Goal: Task Accomplishment & Management: Manage account settings

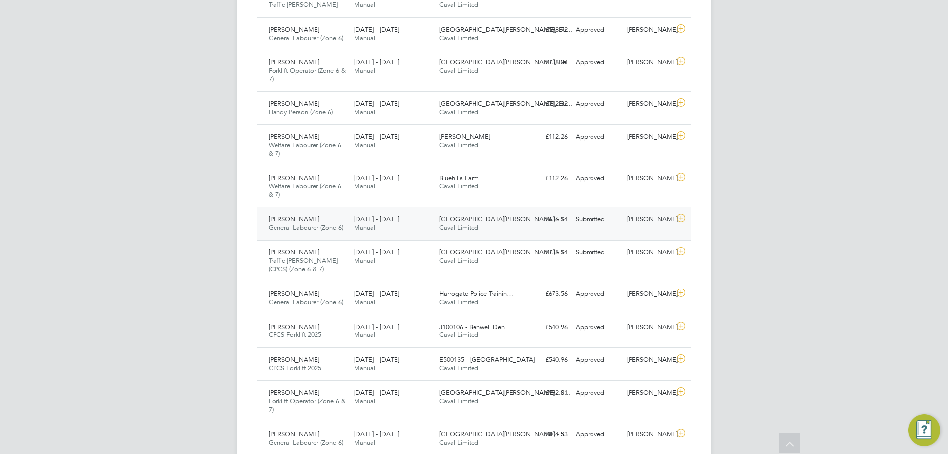
click at [362, 227] on span "Manual" at bounding box center [364, 227] width 21 height 8
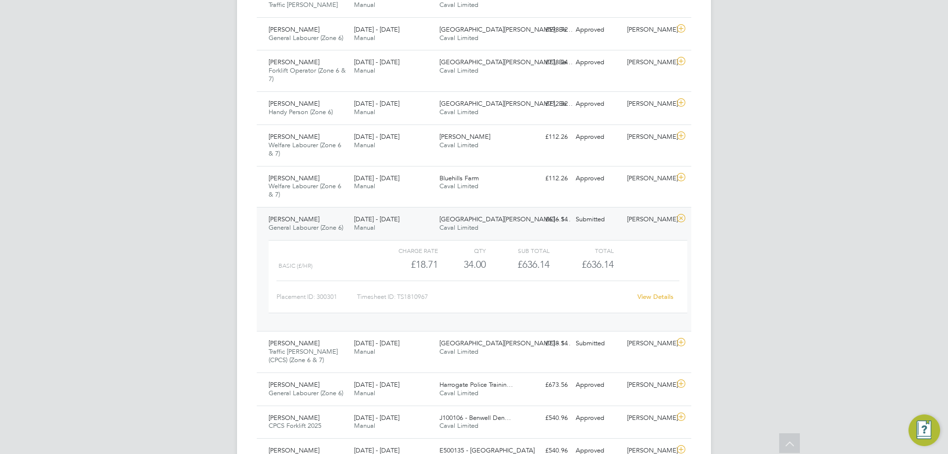
click at [362, 227] on span "Manual" at bounding box center [364, 227] width 21 height 8
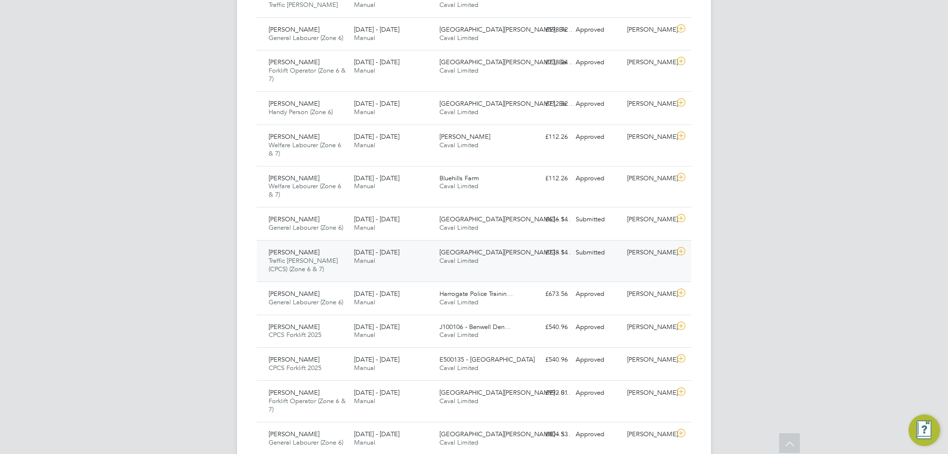
click at [510, 261] on div "[GEOGRAPHIC_DATA][PERSON_NAME] - S… Caval Limited" at bounding box center [478, 256] width 85 height 25
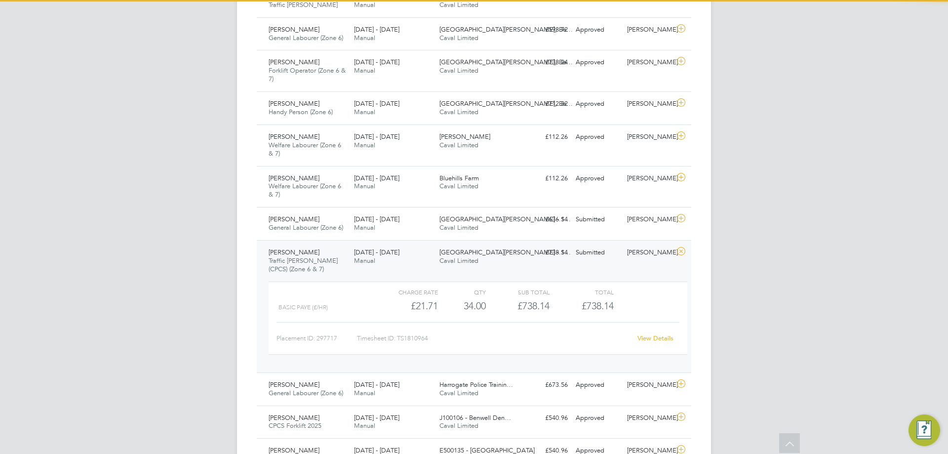
click at [510, 261] on div "[GEOGRAPHIC_DATA][PERSON_NAME] - S… Caval Limited" at bounding box center [478, 256] width 85 height 25
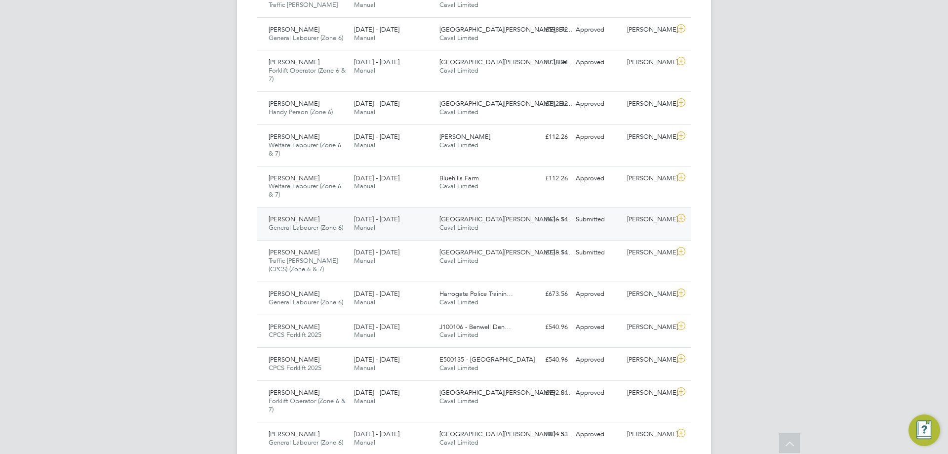
click at [680, 222] on icon at bounding box center [681, 218] width 12 height 8
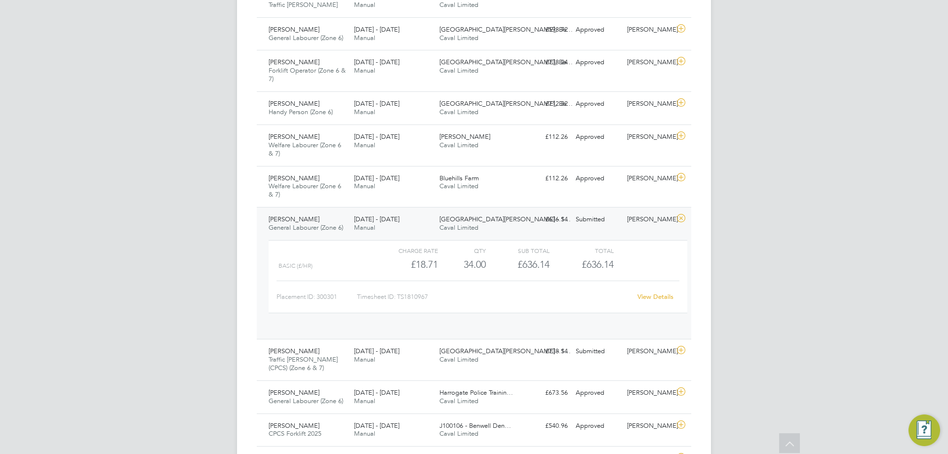
scroll to position [17, 96]
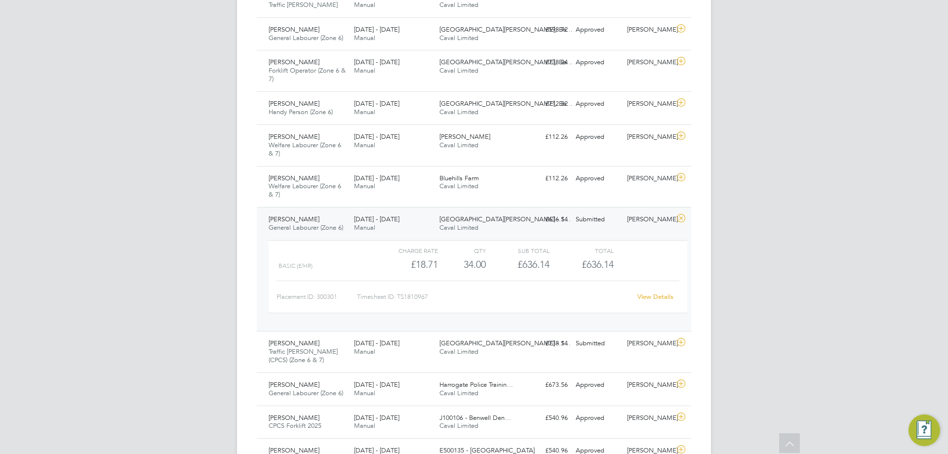
click at [657, 297] on link "View Details" at bounding box center [656, 296] width 36 height 8
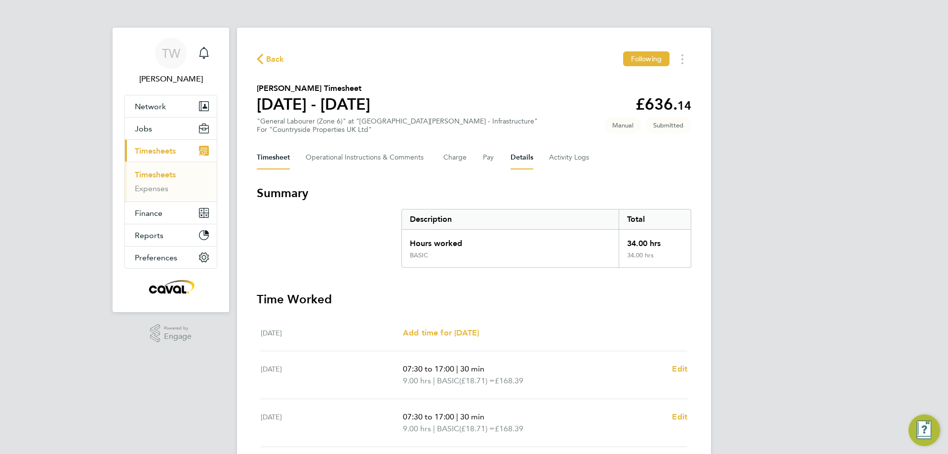
click at [514, 160] on button "Details" at bounding box center [522, 158] width 23 height 24
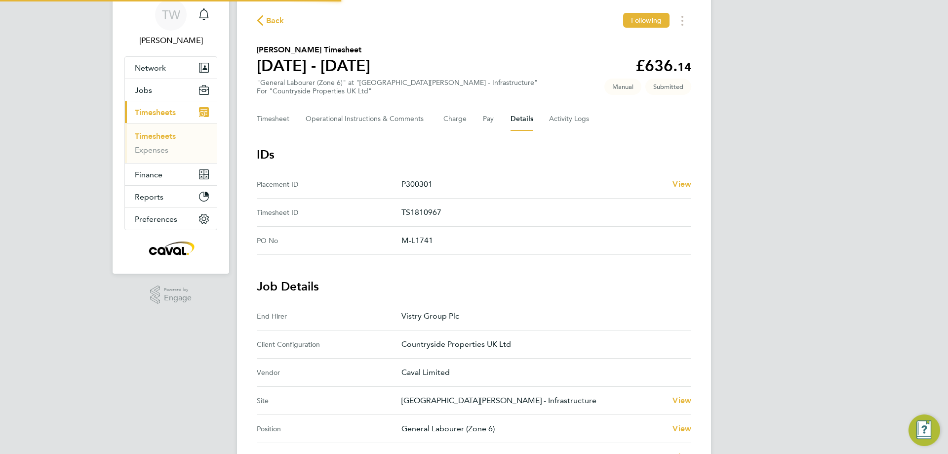
scroll to position [247, 0]
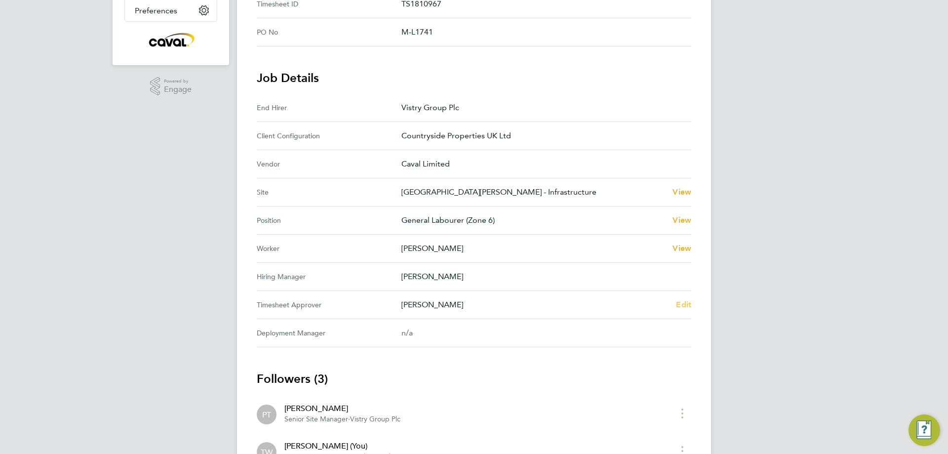
click at [681, 303] on span "Edit" at bounding box center [683, 304] width 15 height 9
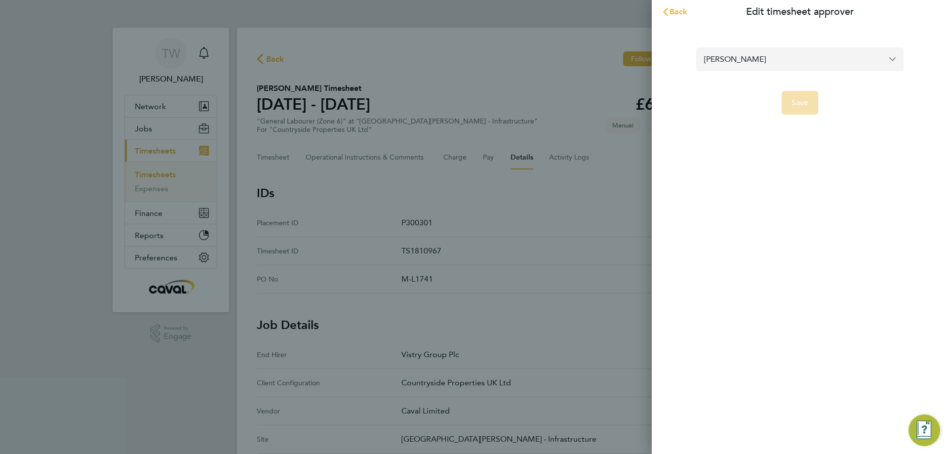
click at [734, 63] on input "[PERSON_NAME]" at bounding box center [799, 58] width 207 height 23
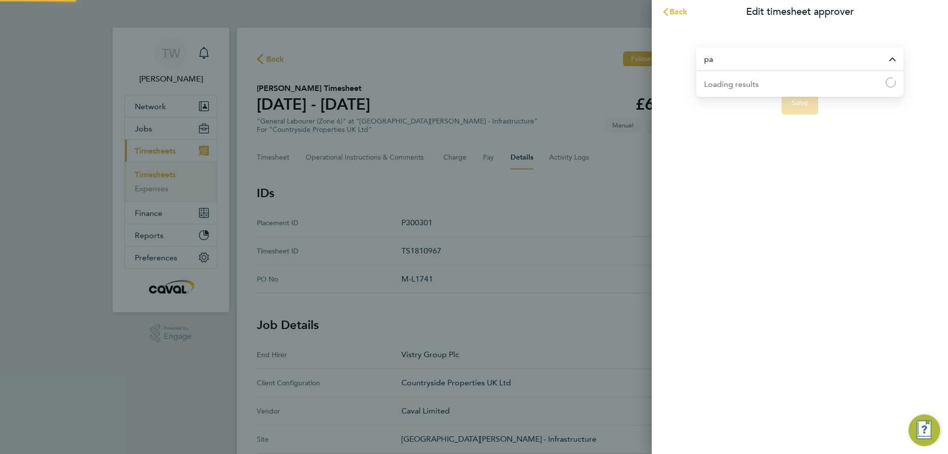
type input "p"
type input "richard to"
click at [671, 9] on span "Back" at bounding box center [679, 11] width 18 height 9
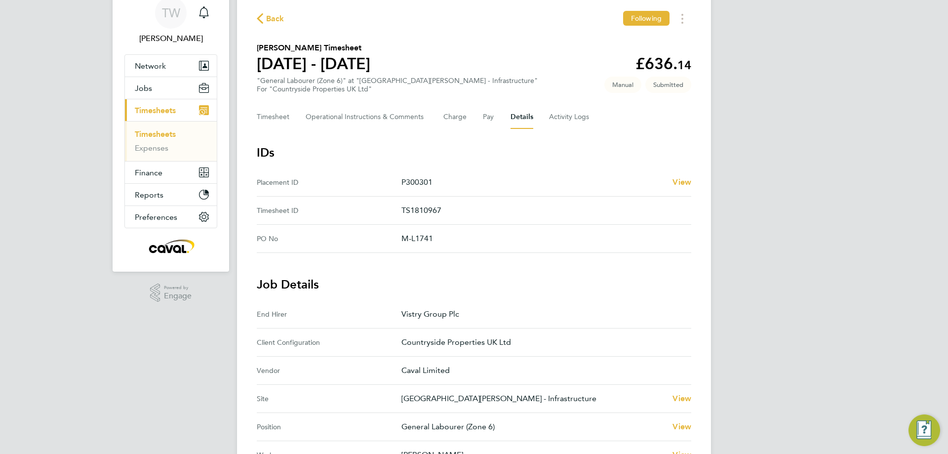
scroll to position [99, 0]
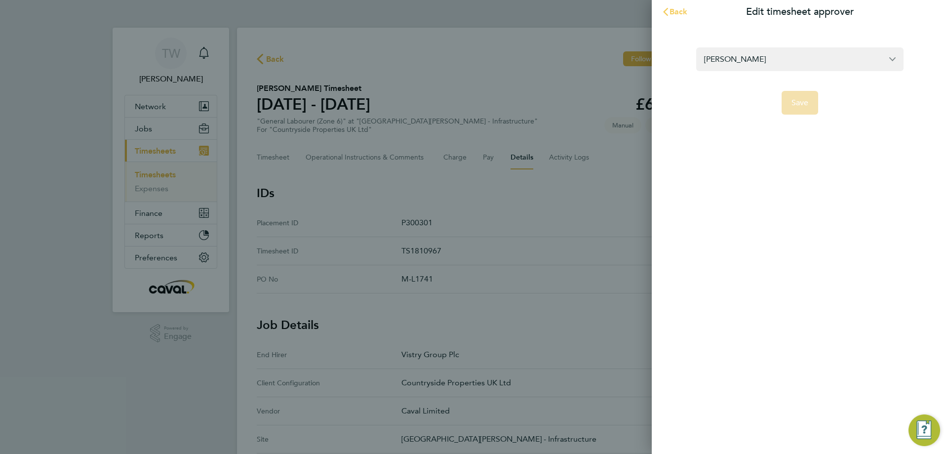
click at [669, 5] on button "Back" at bounding box center [675, 12] width 46 height 20
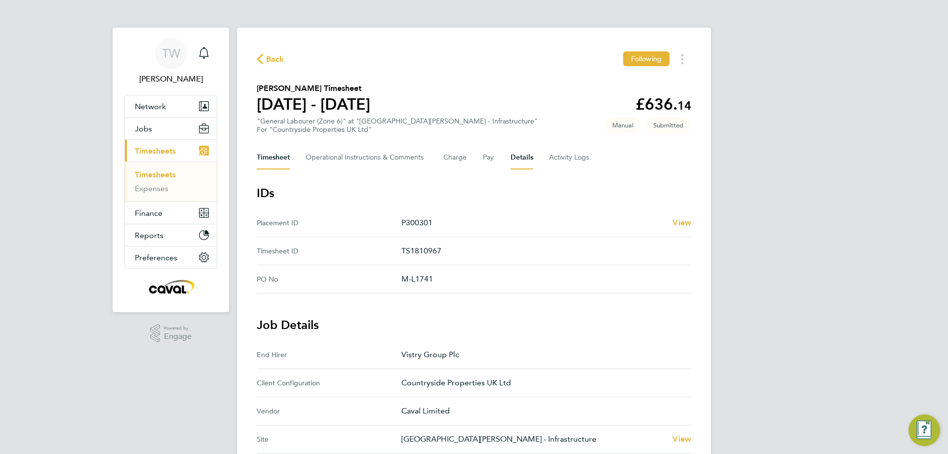
click at [271, 158] on button "Timesheet" at bounding box center [273, 158] width 33 height 24
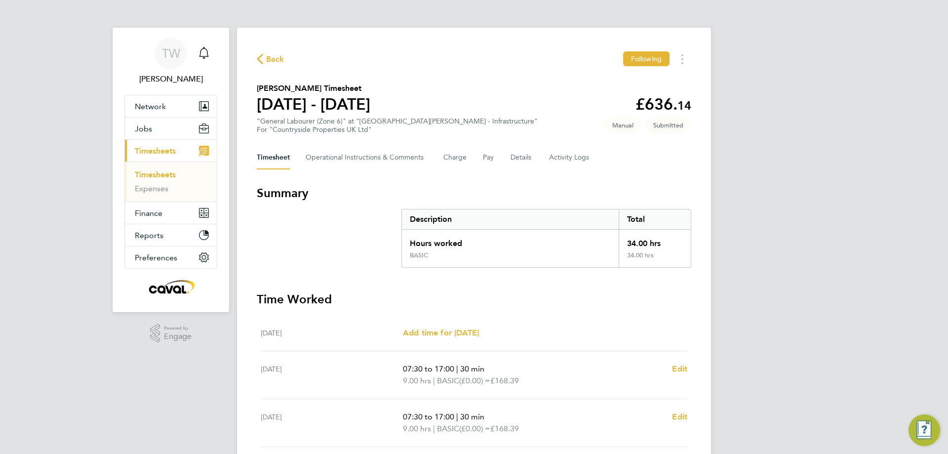
click at [272, 57] on span "Back" at bounding box center [275, 59] width 18 height 12
